Goal: Answer question/provide support

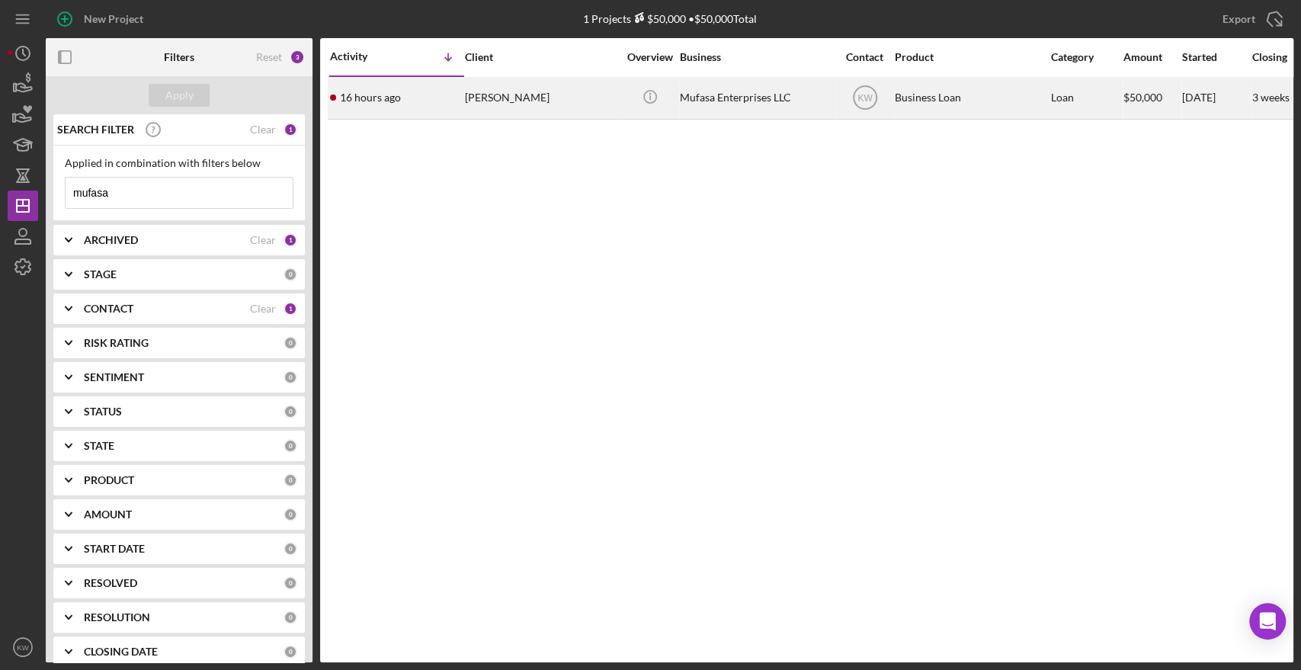
click at [576, 109] on div "[PERSON_NAME]" at bounding box center [541, 98] width 152 height 40
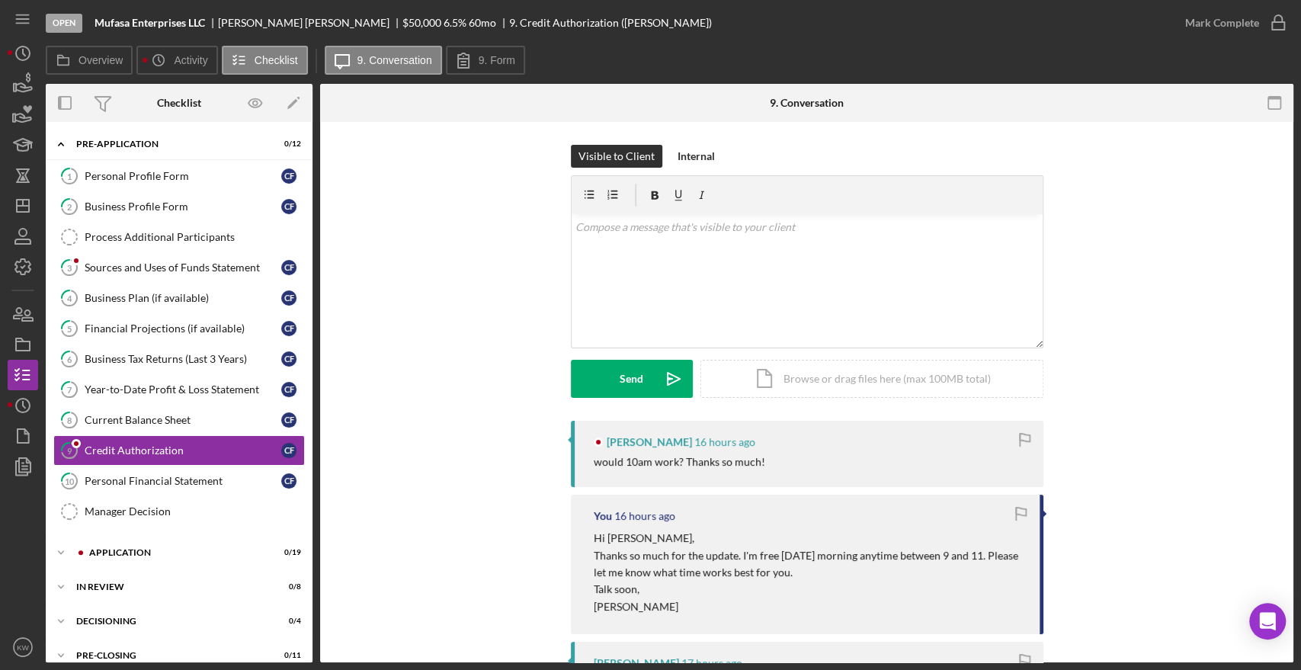
scroll to position [55, 0]
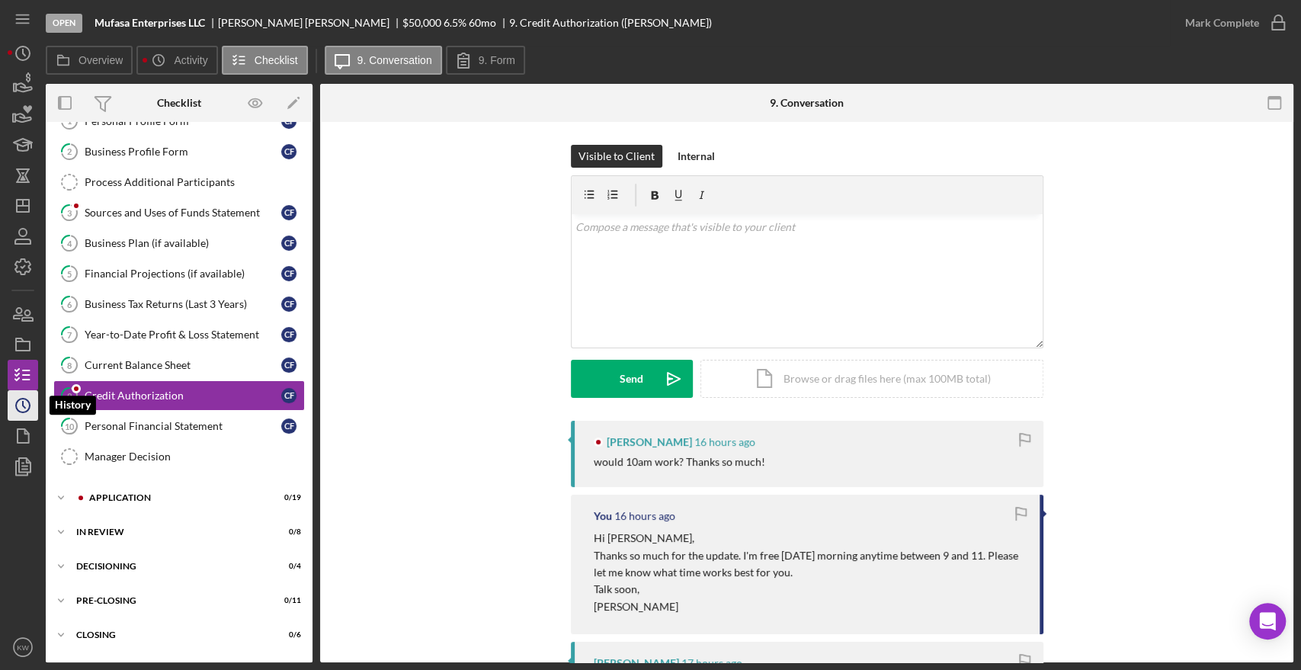
click at [21, 411] on icon "Icon/History" at bounding box center [23, 405] width 38 height 38
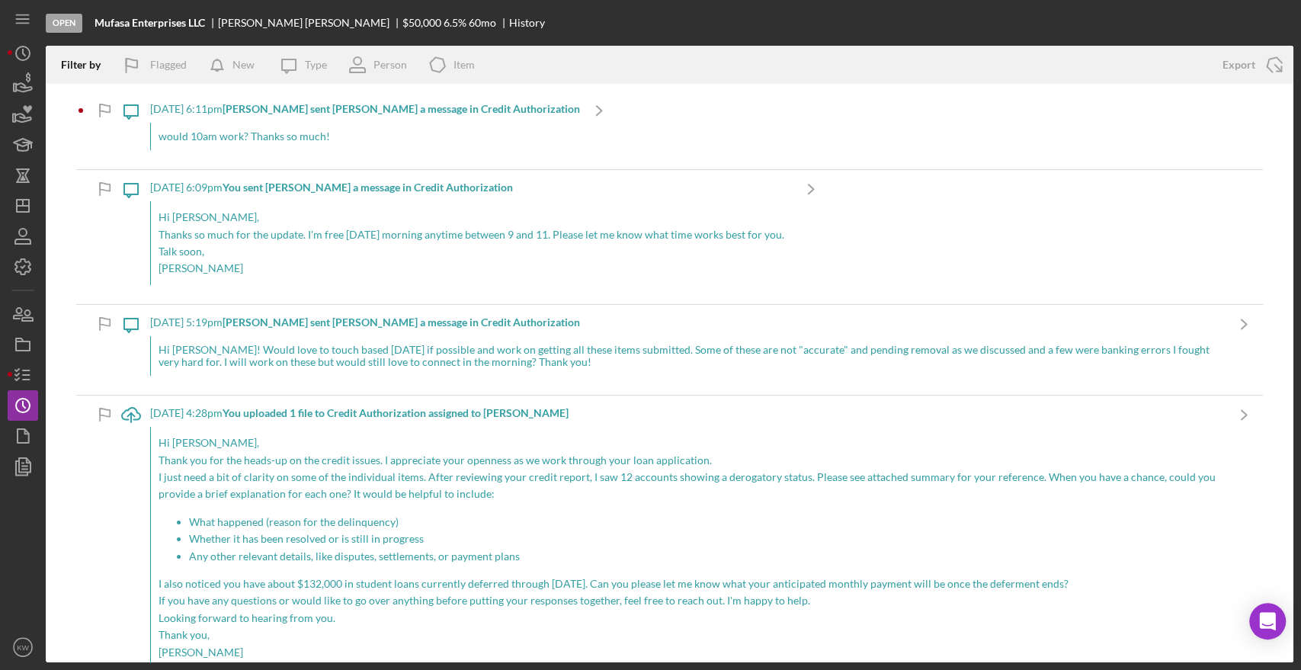
click at [328, 143] on div "would 10am work? Thanks so much!" at bounding box center [365, 136] width 430 height 27
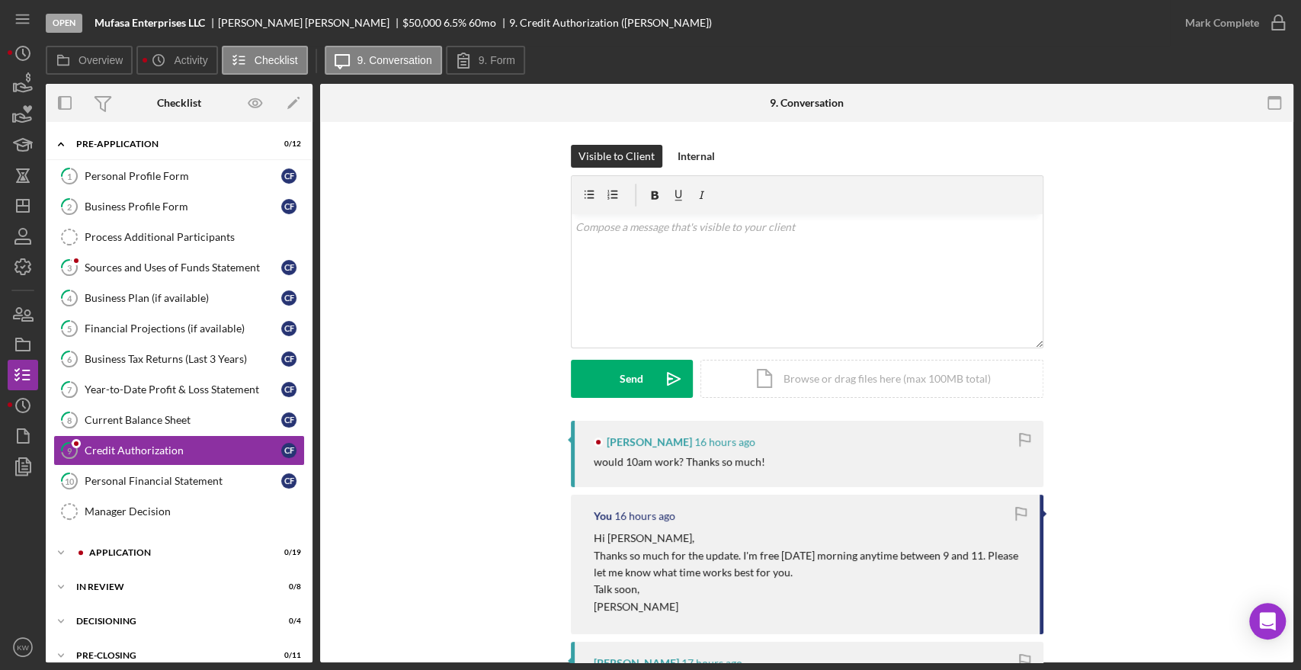
scroll to position [56, 0]
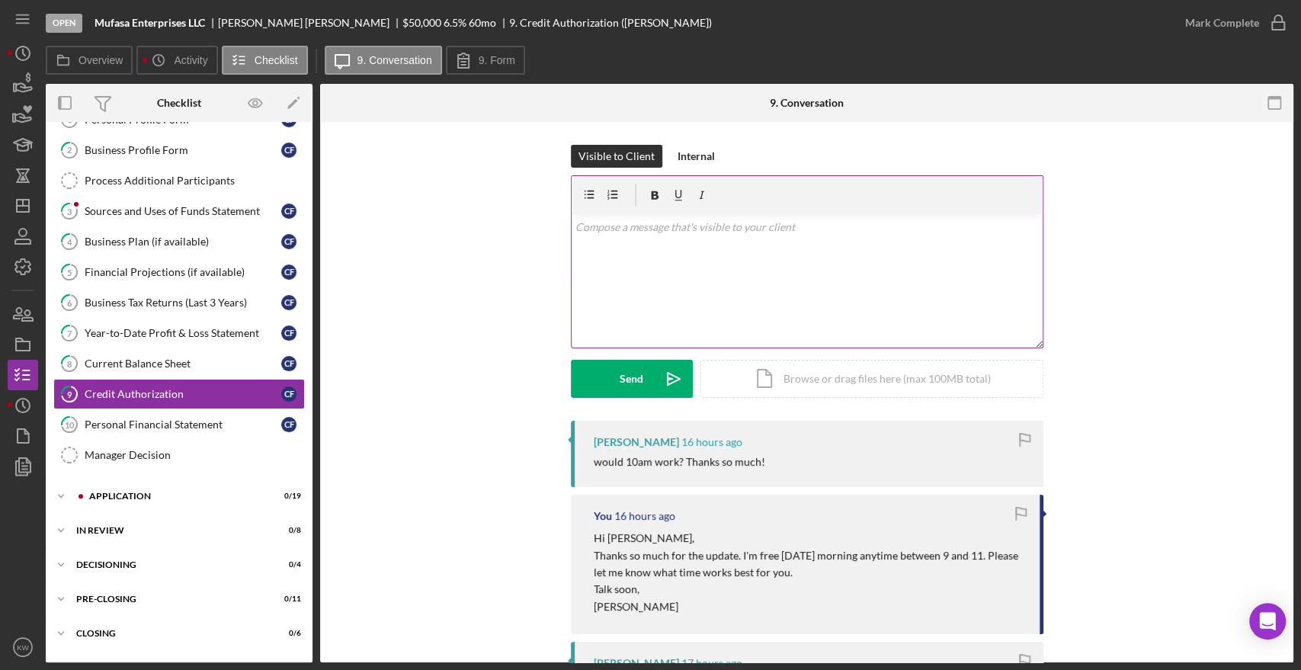
click at [756, 297] on div "v Color teal Color pink Remove color Add row above Add row below Add column bef…" at bounding box center [807, 280] width 471 height 133
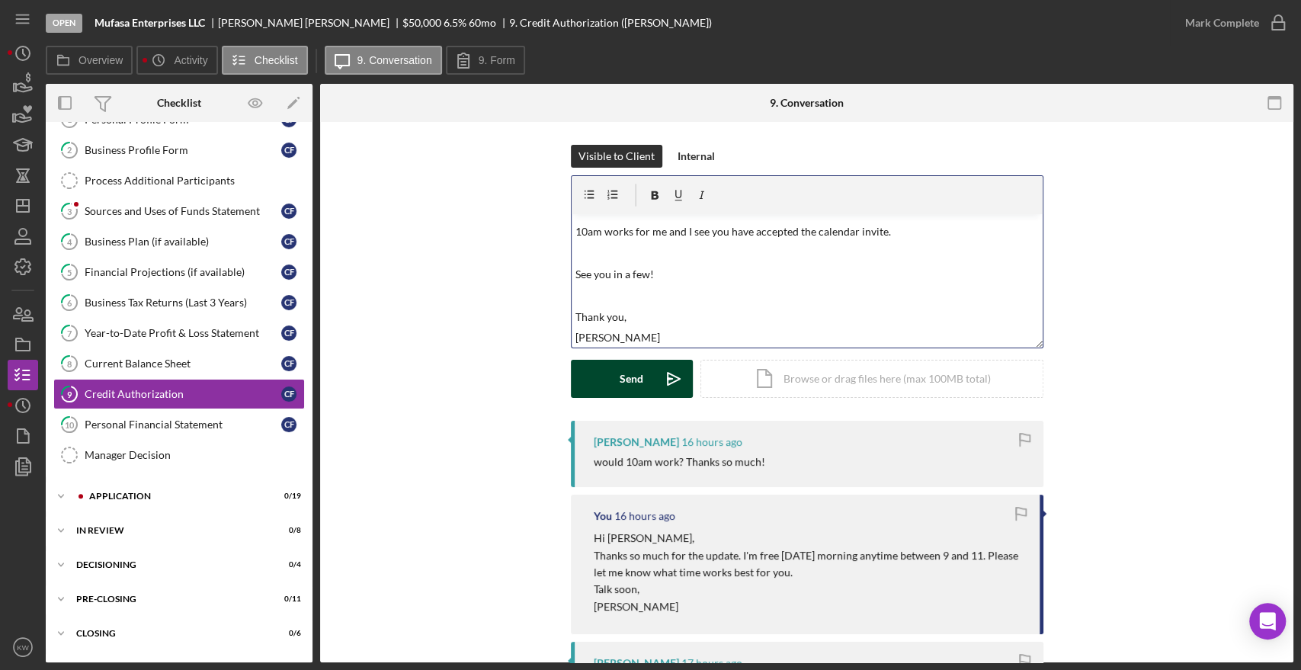
click at [661, 388] on icon "Icon/icon-invite-send" at bounding box center [674, 379] width 38 height 38
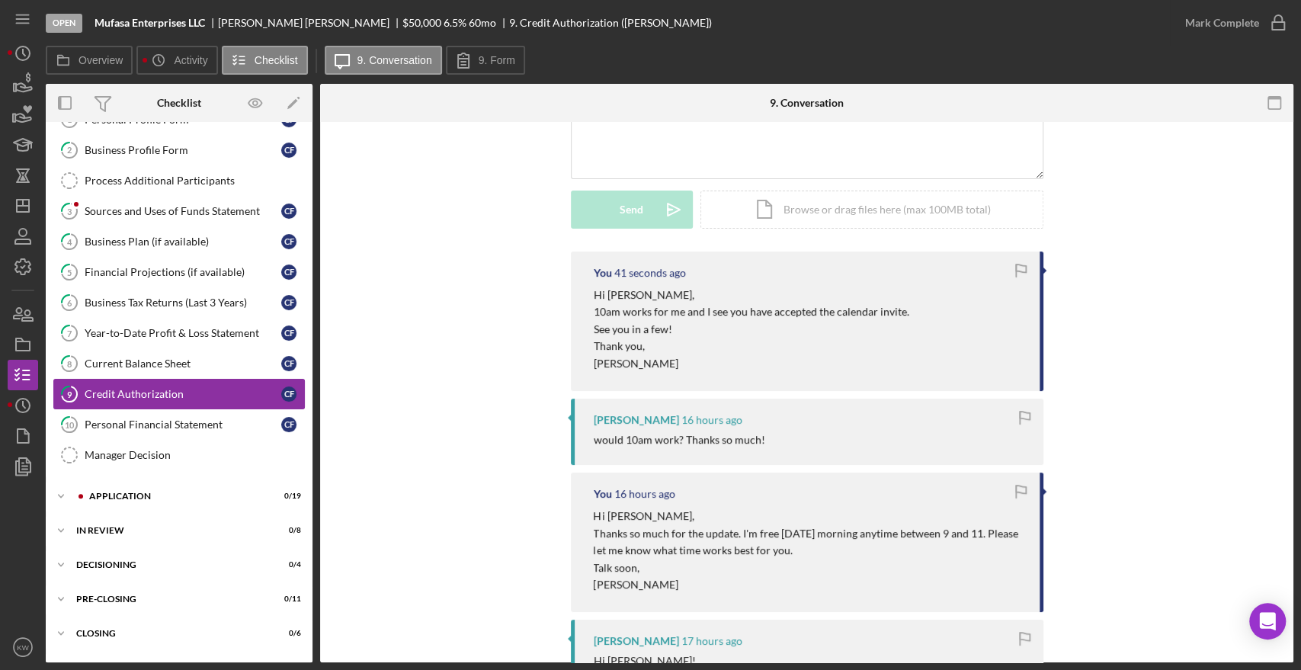
scroll to position [0, 0]
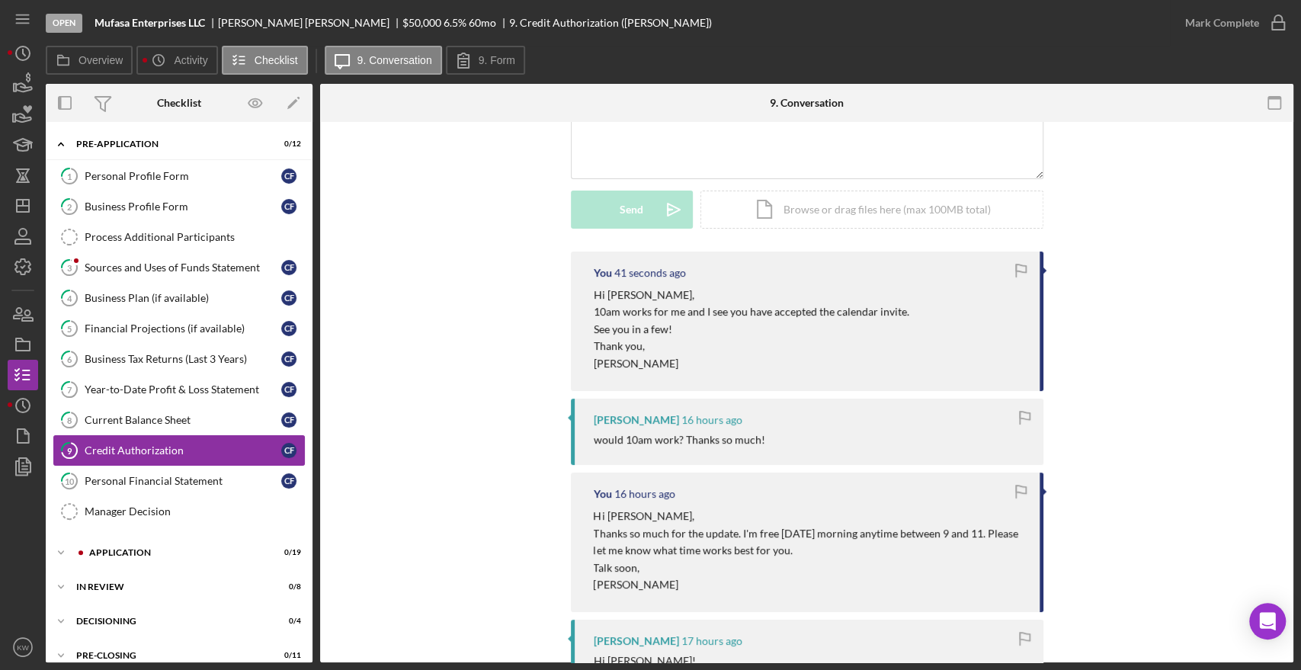
click at [159, 451] on div "Credit Authorization" at bounding box center [183, 450] width 197 height 12
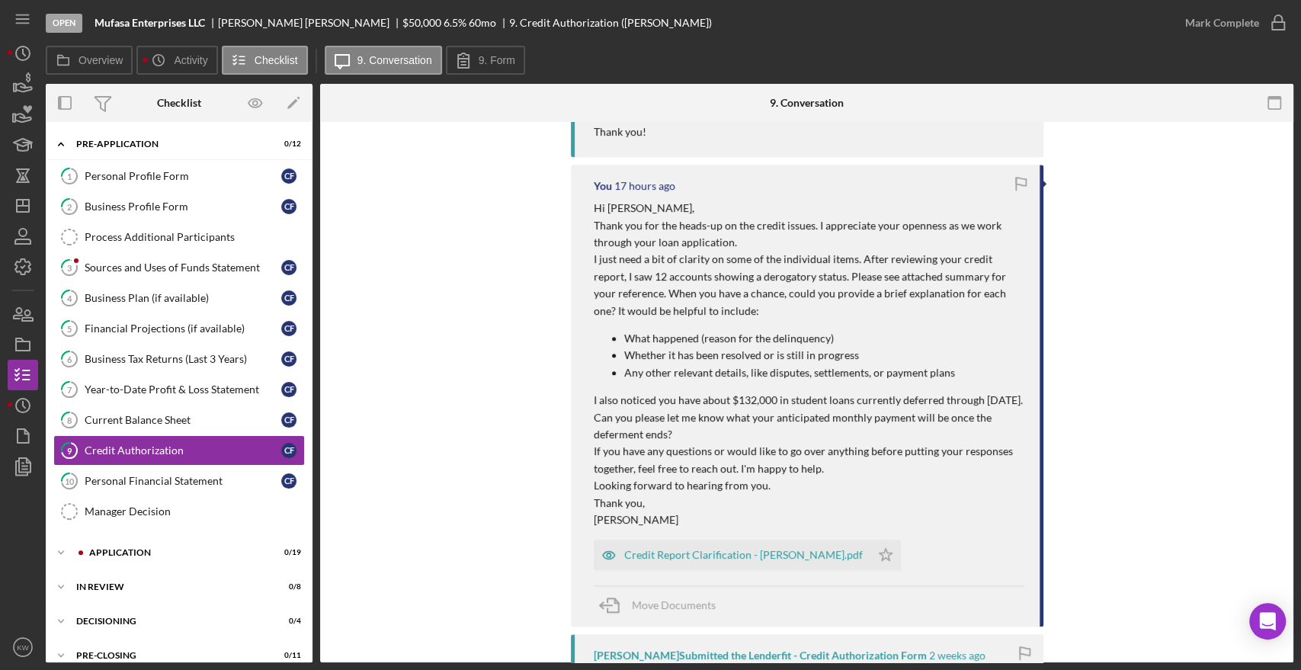
scroll to position [847, 0]
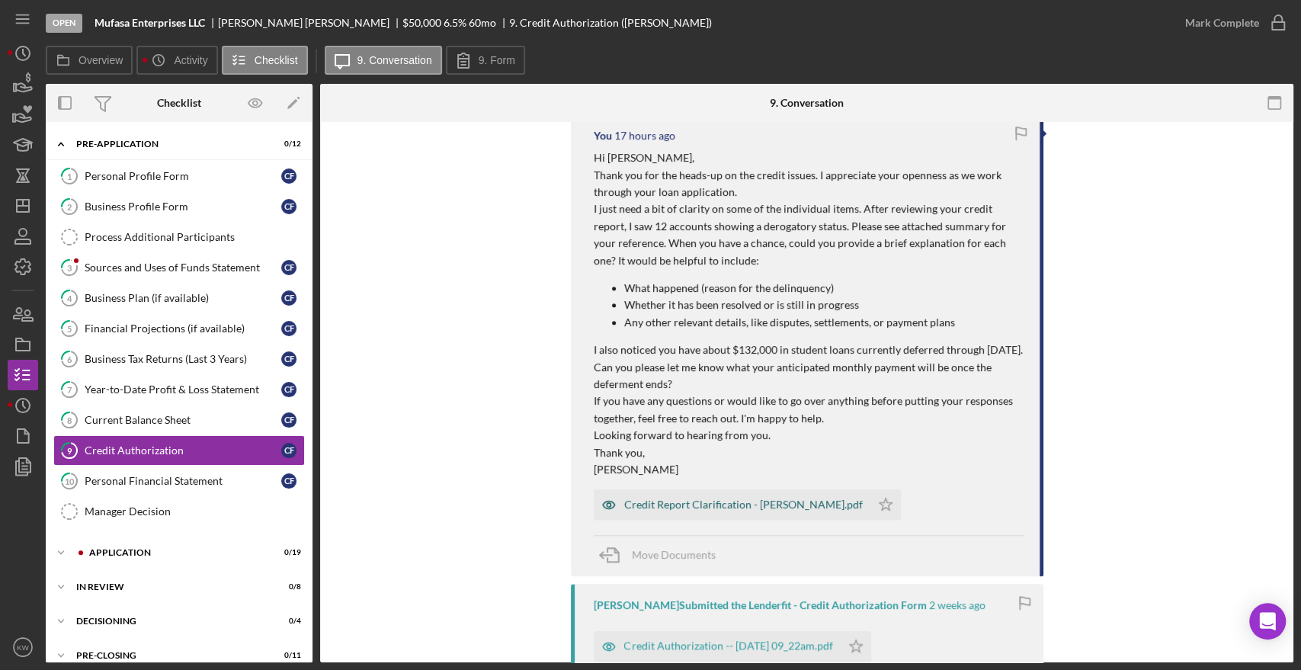
click at [785, 511] on div "Credit Report Clarification - [PERSON_NAME].pdf" at bounding box center [743, 504] width 239 height 12
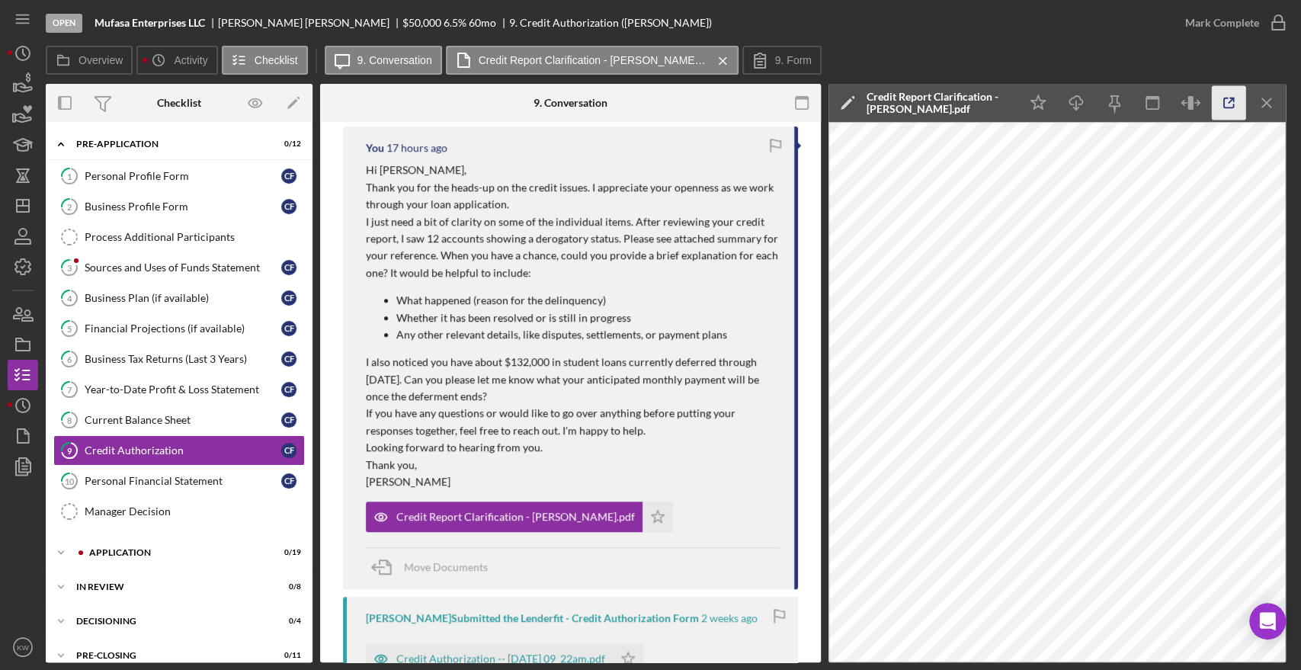
click at [1219, 103] on icon "button" at bounding box center [1229, 103] width 34 height 34
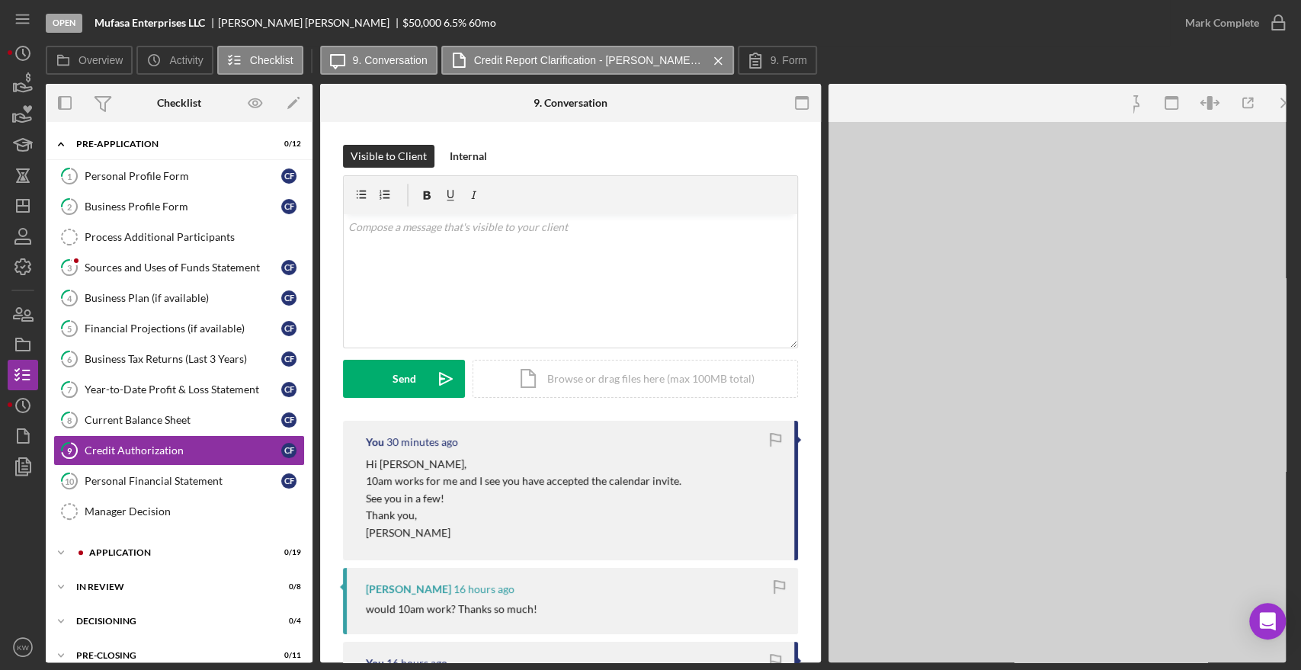
scroll to position [56, 0]
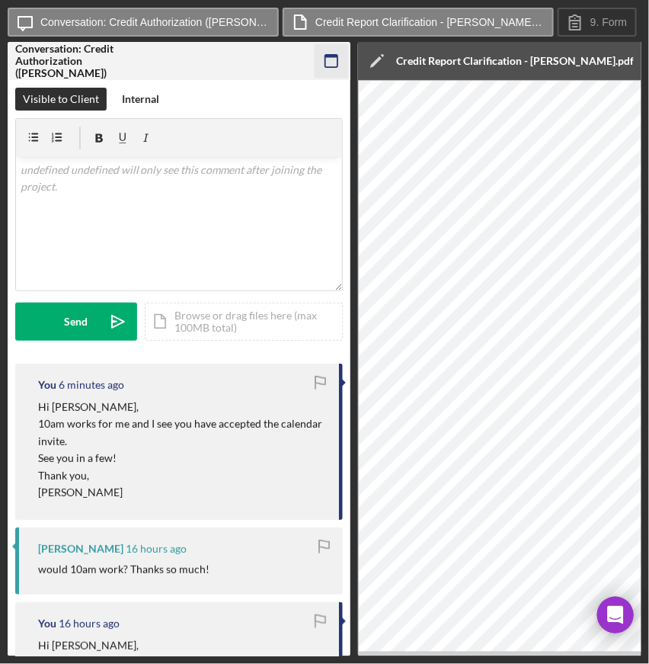
click at [329, 67] on rect "button" at bounding box center [331, 61] width 12 height 12
